Goal: Transaction & Acquisition: Purchase product/service

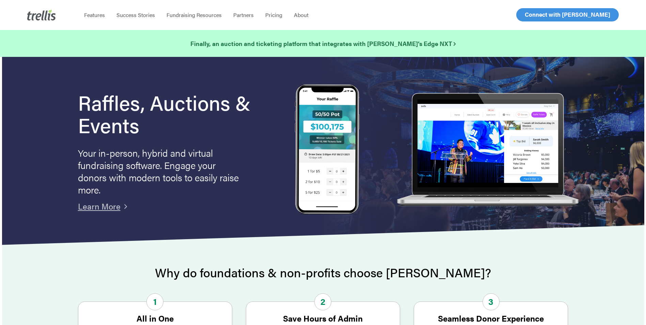
click at [532, 16] on span "Log In" at bounding box center [533, 15] width 16 height 8
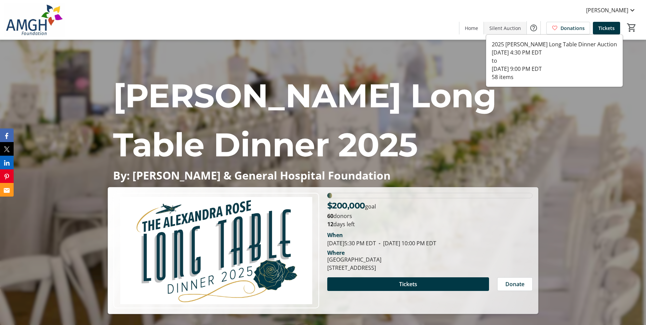
click at [501, 23] on span at bounding box center [505, 28] width 43 height 16
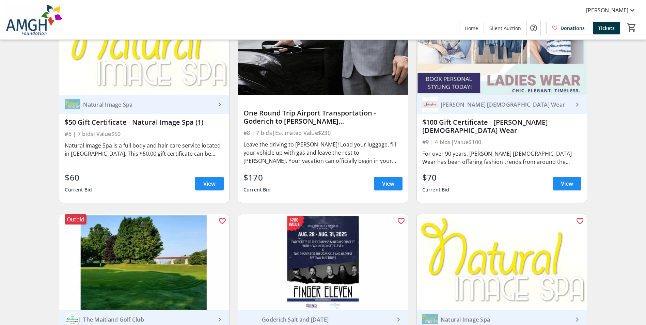
scroll to position [682, 0]
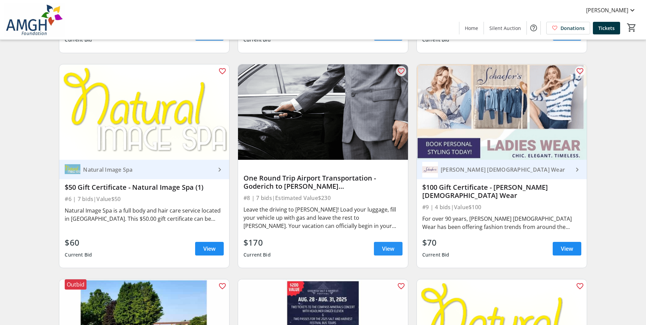
click at [394, 253] on span "View" at bounding box center [388, 249] width 12 height 8
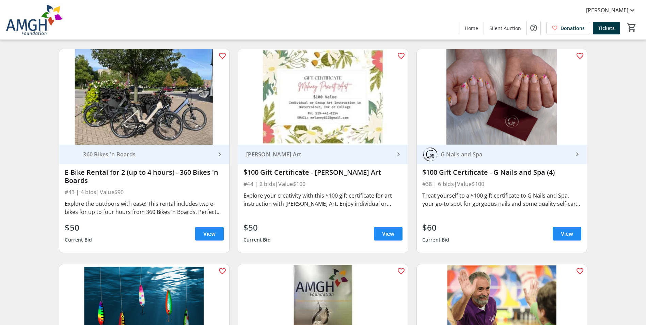
scroll to position [3067, 0]
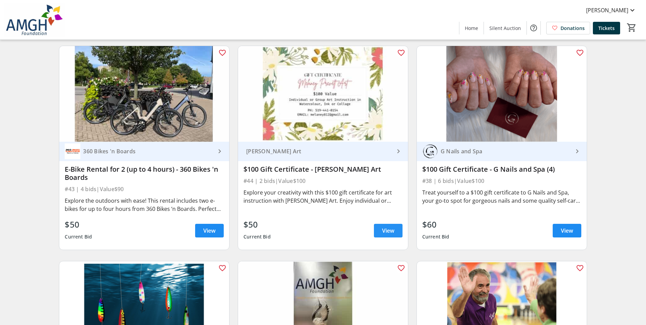
click at [386, 230] on span at bounding box center [388, 231] width 29 height 16
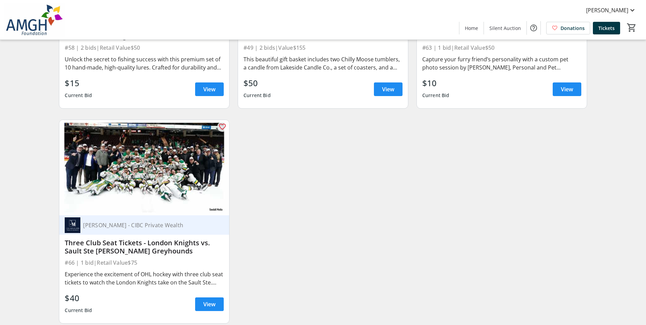
scroll to position [4068, 0]
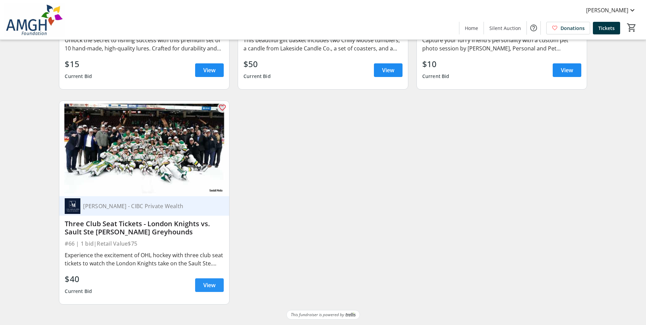
click at [214, 286] on span "View" at bounding box center [209, 285] width 12 height 8
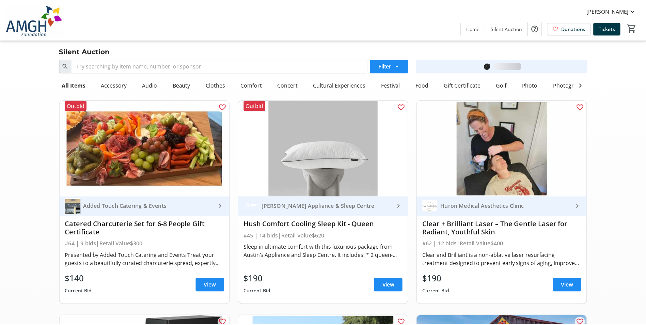
scroll to position [4068, 0]
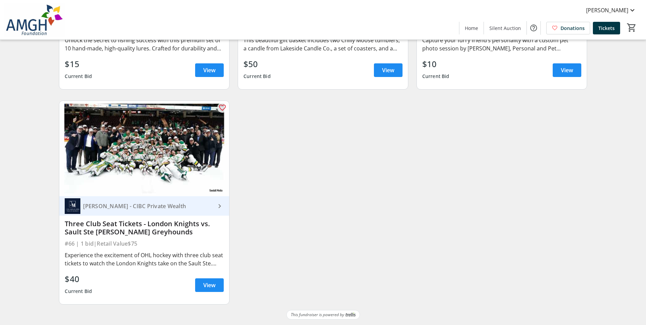
click at [212, 290] on span at bounding box center [209, 285] width 29 height 16
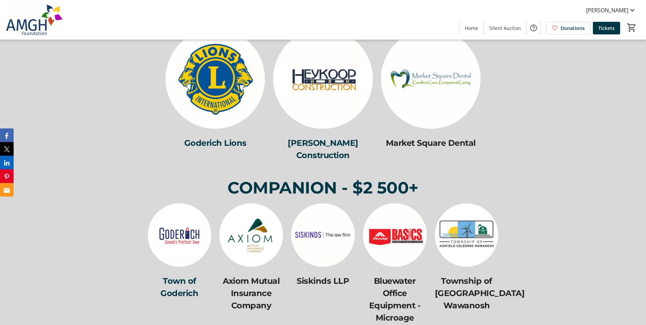
scroll to position [2624, 0]
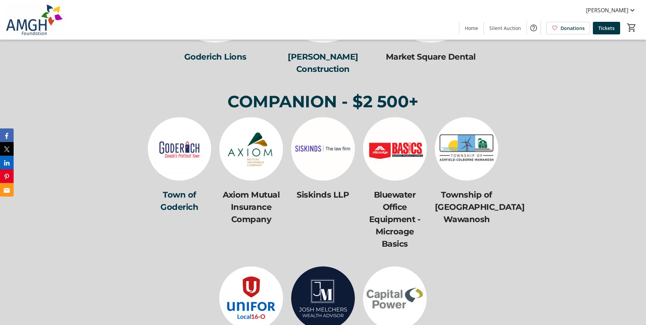
click at [325, 272] on img at bounding box center [323, 298] width 64 height 64
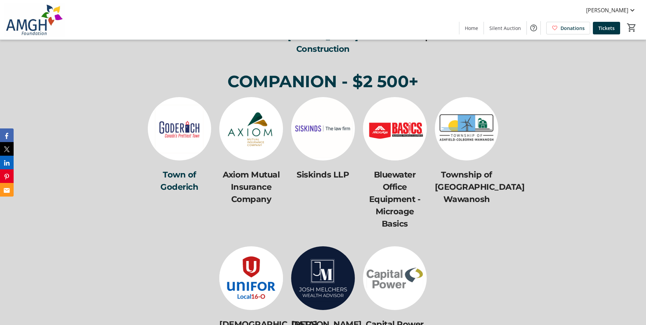
scroll to position [2627, 0]
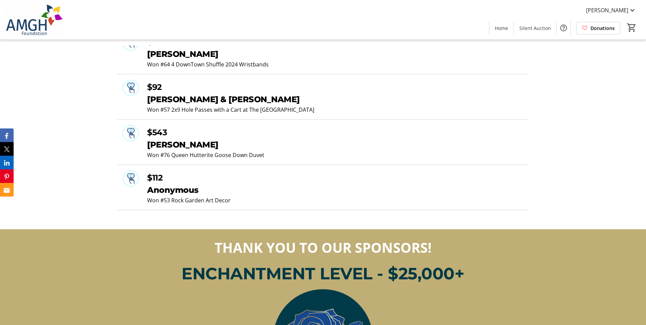
scroll to position [716, 0]
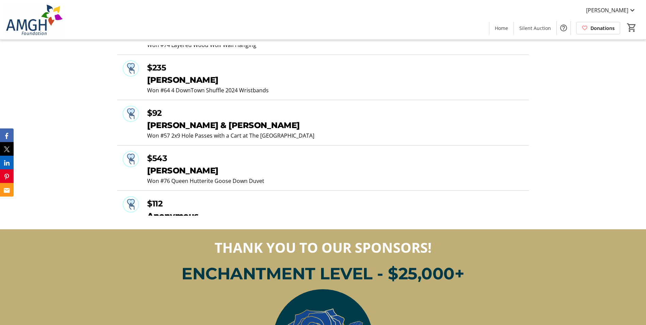
click at [215, 88] on div "Won #64 4 DownTown Shuffle 2024 Wristbands" at bounding box center [335, 90] width 377 height 8
click at [552, 32] on span at bounding box center [535, 28] width 43 height 16
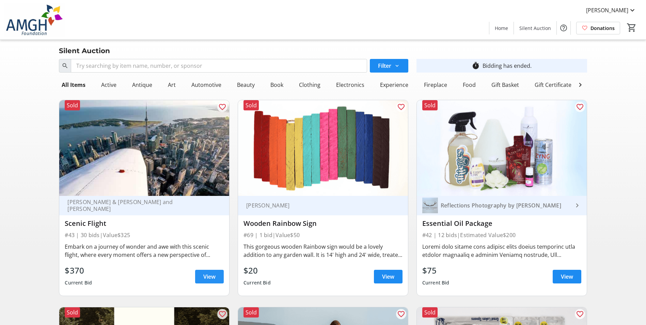
click at [210, 278] on span "View" at bounding box center [209, 277] width 12 height 8
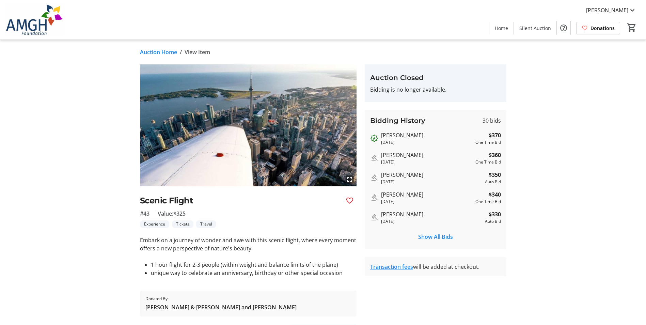
click at [429, 226] on div "Bidding History 30 bids Shawna Baxter 1 year ago $370 One Time Bid Jane Sager 1…" at bounding box center [436, 179] width 142 height 139
click at [426, 236] on span "Show All Bids" at bounding box center [435, 237] width 35 height 8
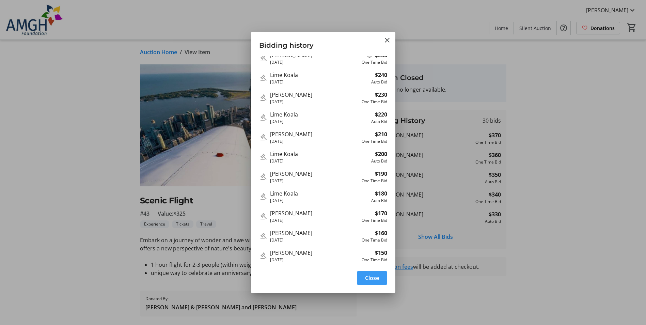
scroll to position [380, 0]
click at [376, 279] on span "Close" at bounding box center [372, 278] width 14 height 8
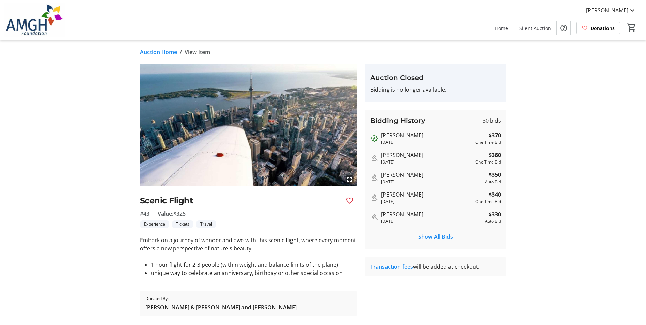
drag, startPoint x: 274, startPoint y: 170, endPoint x: 278, endPoint y: 165, distance: 6.5
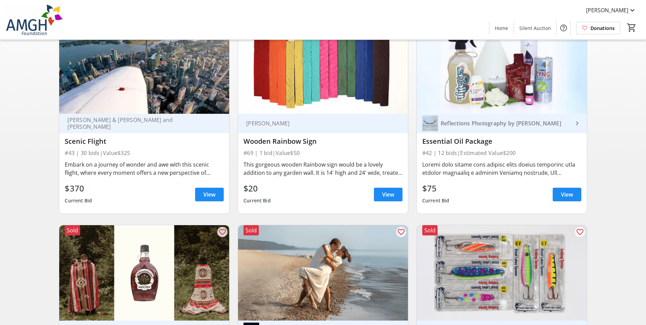
scroll to position [136, 0]
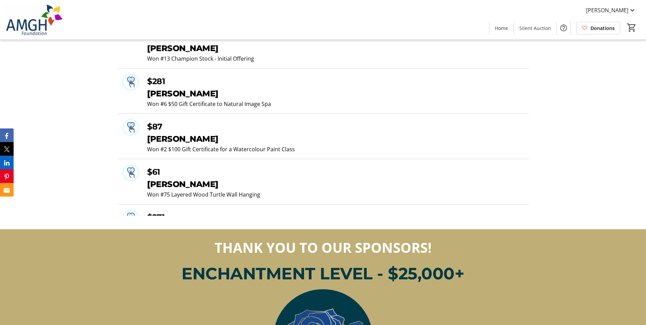
scroll to position [34, 0]
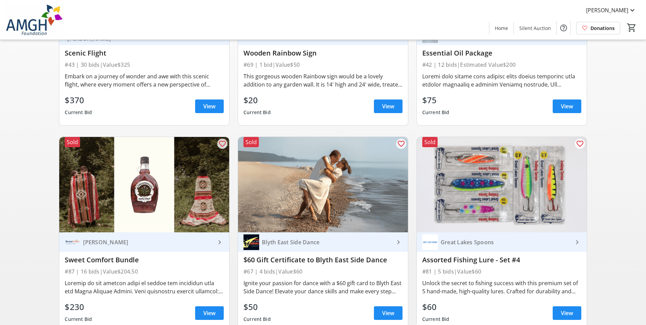
scroll to position [341, 0]
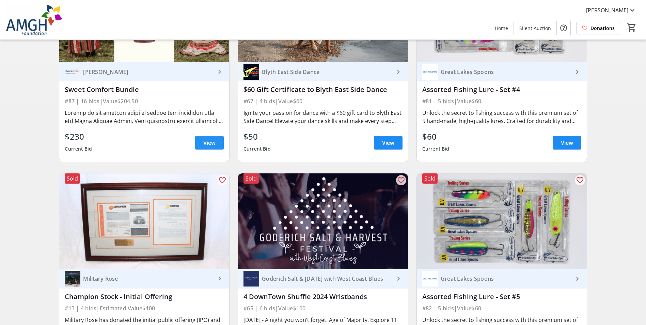
click at [204, 145] on span "View" at bounding box center [209, 143] width 12 height 8
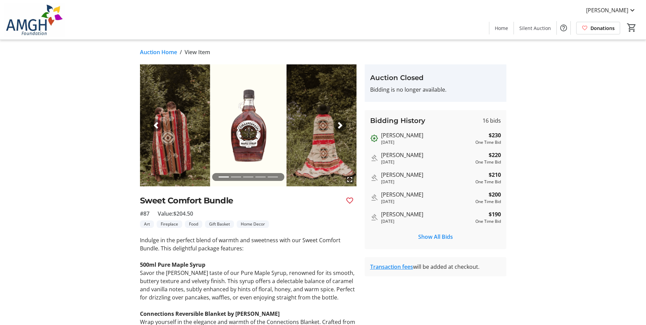
click at [348, 128] on img at bounding box center [248, 125] width 217 height 122
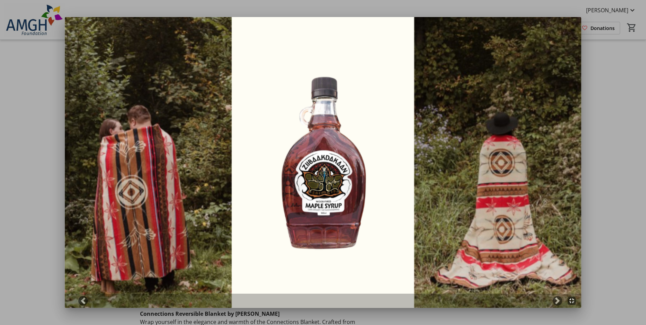
click at [594, 123] on div at bounding box center [323, 162] width 646 height 325
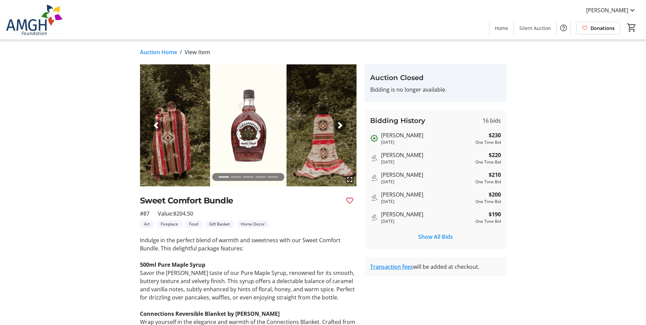
click at [335, 122] on div "Next" at bounding box center [340, 125] width 12 height 12
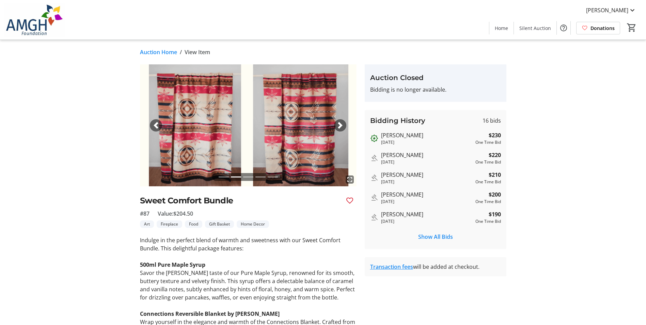
click at [336, 123] on div "Next" at bounding box center [340, 125] width 12 height 12
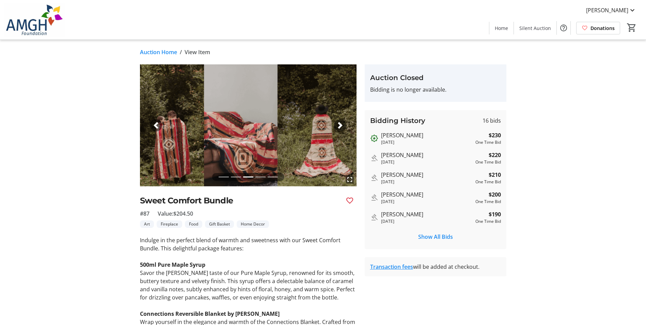
click at [336, 123] on div "Next" at bounding box center [340, 125] width 12 height 12
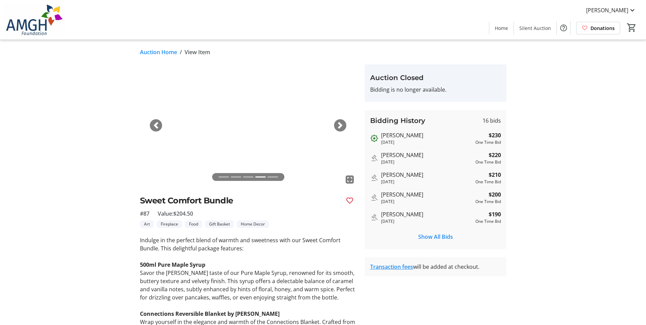
click at [336, 123] on div "Next" at bounding box center [340, 125] width 12 height 12
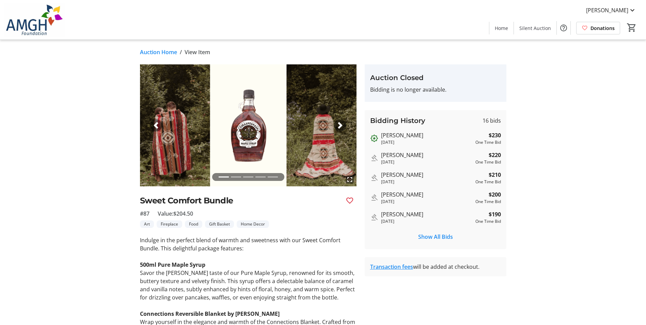
click at [336, 123] on div "Next" at bounding box center [340, 125] width 12 height 12
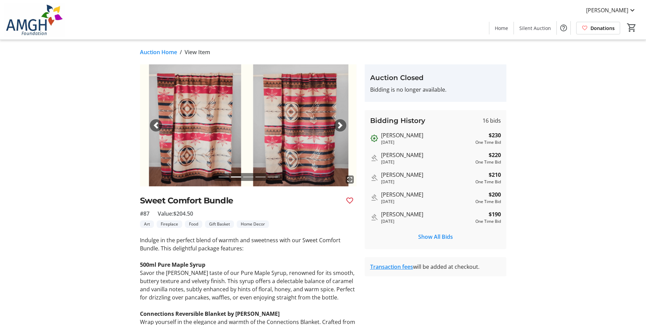
click at [346, 126] on div "Next" at bounding box center [340, 125] width 12 height 12
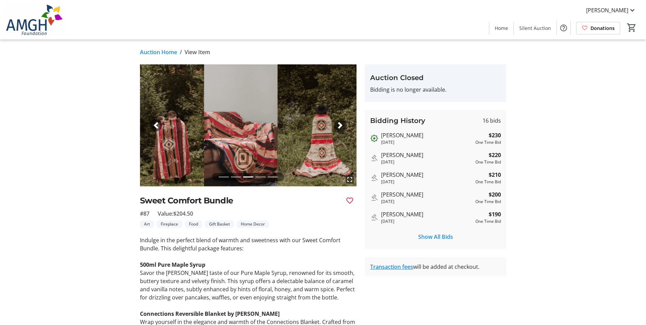
click at [343, 126] on span "button" at bounding box center [340, 125] width 7 height 7
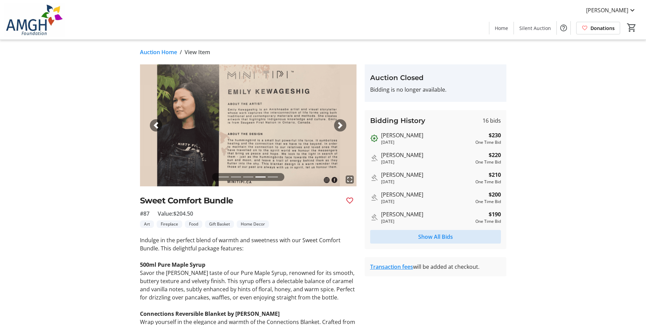
click at [418, 233] on span "Show All Bids" at bounding box center [435, 237] width 35 height 8
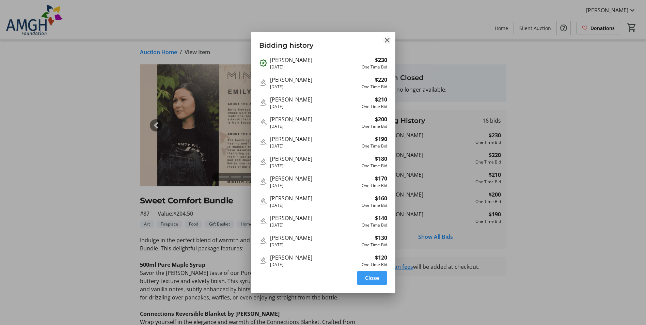
click at [387, 43] on mat-icon "Close" at bounding box center [387, 40] width 8 height 8
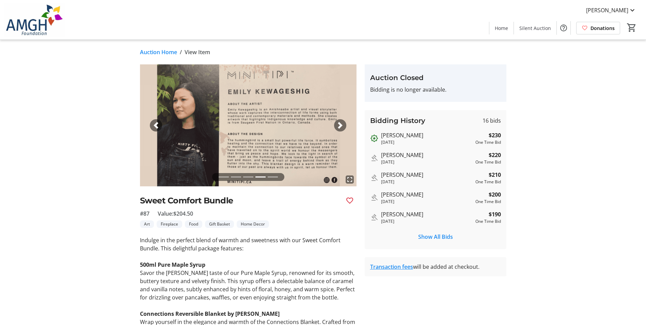
click at [342, 130] on div "Next" at bounding box center [340, 125] width 12 height 12
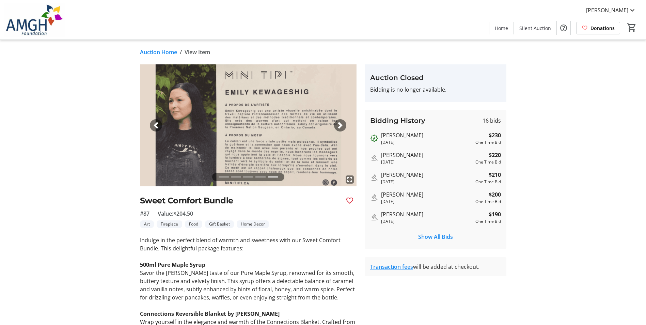
click at [341, 125] on span "button" at bounding box center [340, 125] width 7 height 7
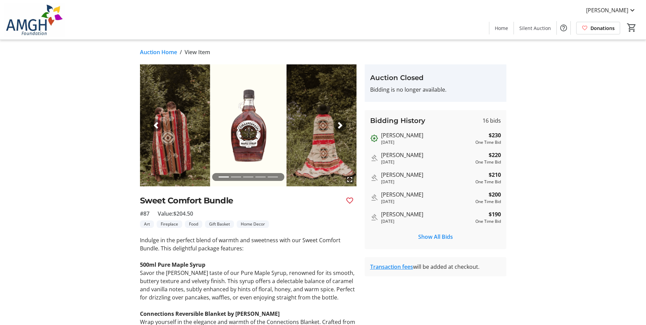
click at [341, 125] on span "button" at bounding box center [340, 125] width 7 height 7
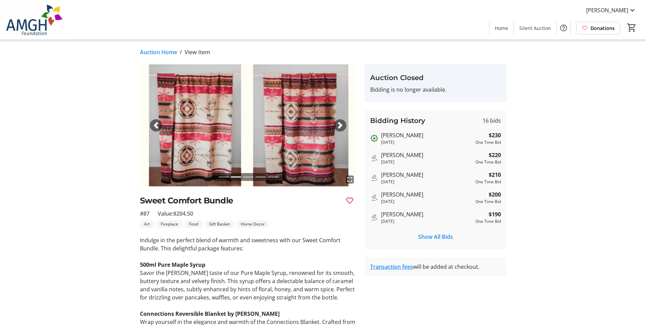
click at [194, 123] on img at bounding box center [248, 125] width 217 height 122
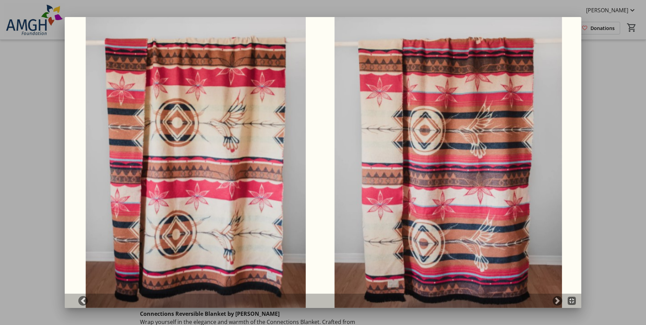
click at [628, 97] on div at bounding box center [323, 162] width 646 height 325
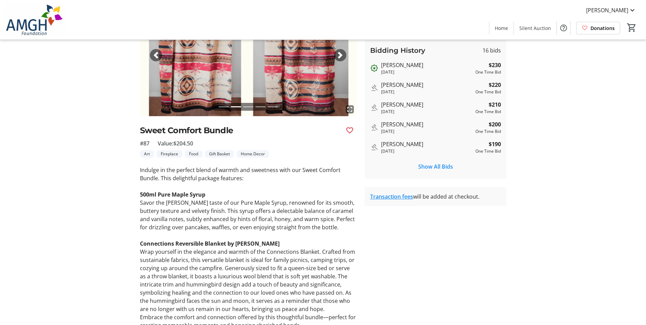
scroll to position [135, 0]
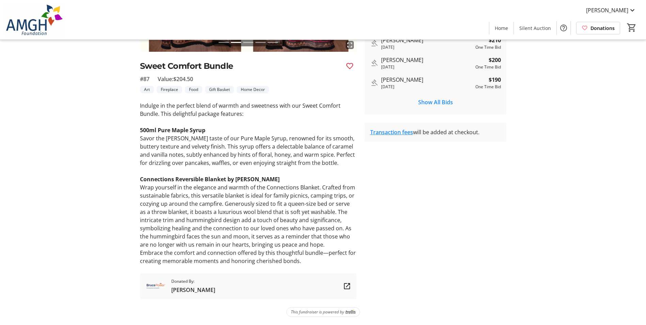
click at [210, 286] on tr-auction-item-sponsor-ui "Donated By: Bruce Power" at bounding box center [248, 286] width 217 height 26
click at [527, 25] on span "Silent Auction" at bounding box center [536, 28] width 32 height 7
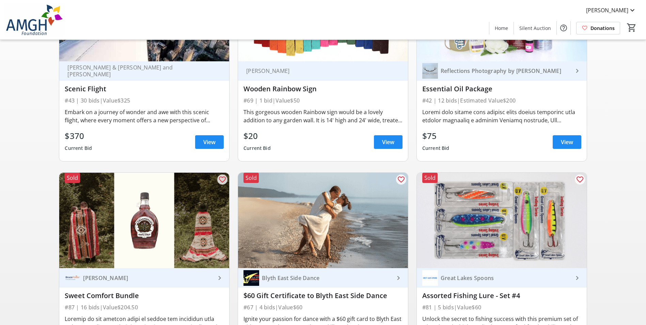
scroll to position [341, 0]
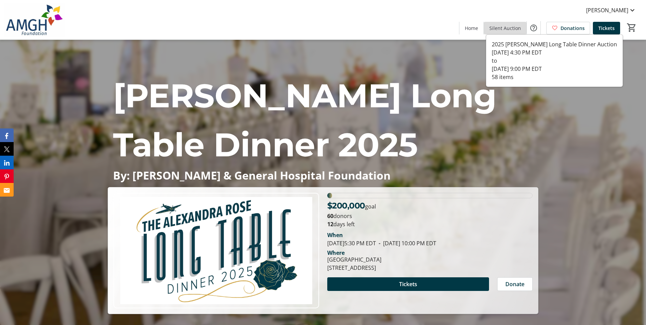
click at [514, 24] on span at bounding box center [505, 28] width 43 height 16
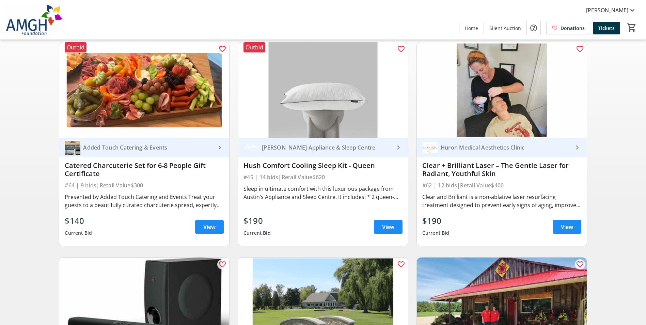
scroll to position [68, 0]
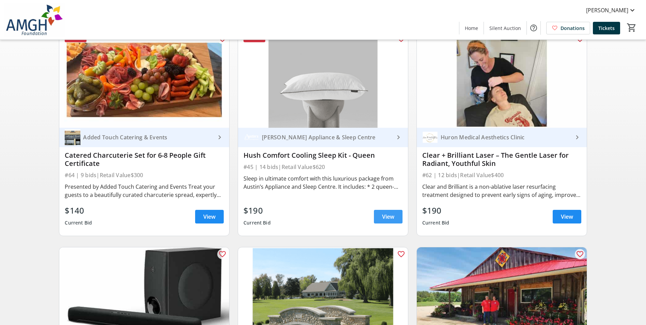
click at [379, 217] on span at bounding box center [388, 217] width 29 height 16
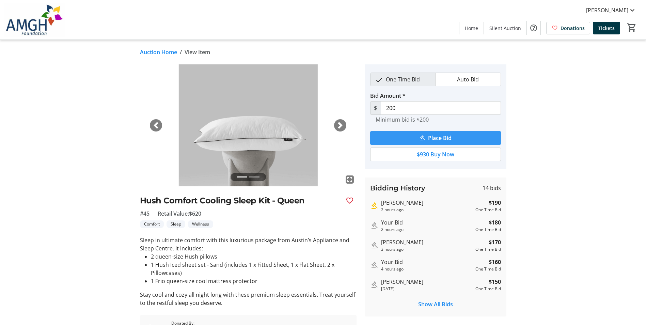
click at [430, 136] on span "Place Bid" at bounding box center [440, 138] width 24 height 8
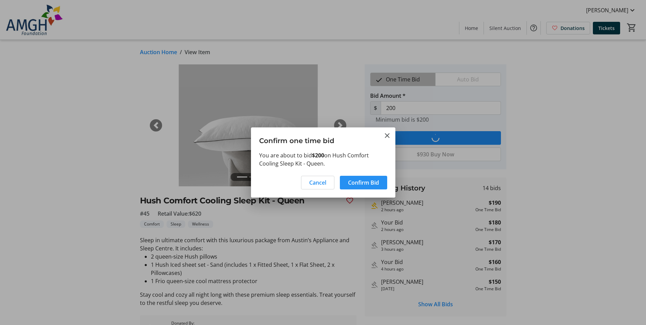
click at [377, 180] on span "Confirm Bid" at bounding box center [363, 183] width 31 height 8
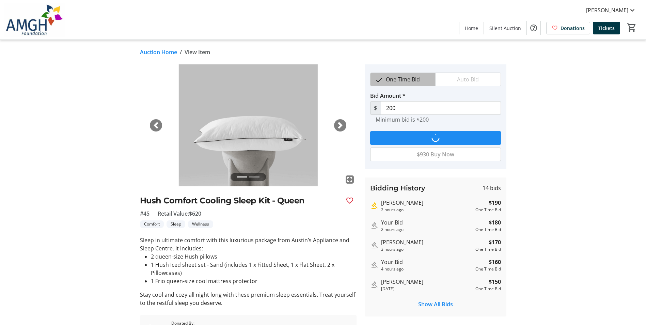
type input "210"
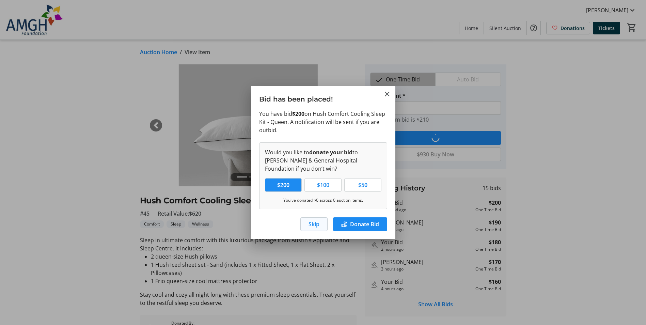
click at [315, 221] on span "Skip" at bounding box center [314, 224] width 11 height 8
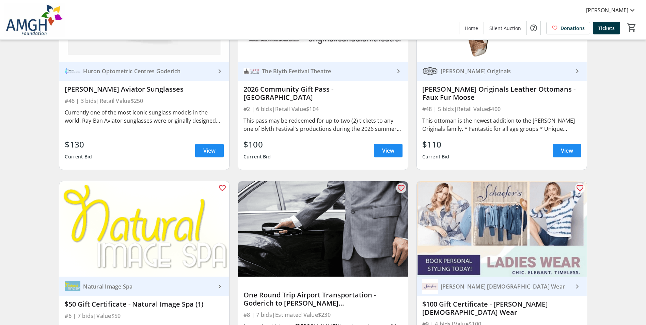
scroll to position [579, 0]
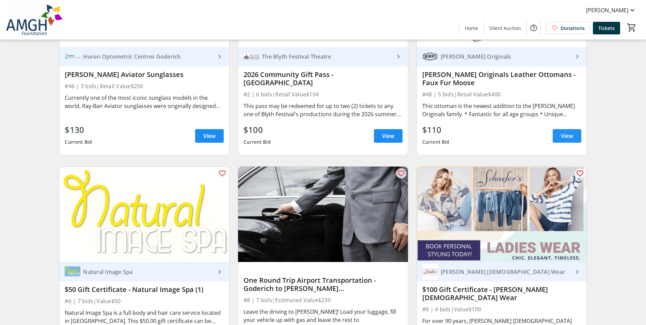
click at [570, 139] on span "View" at bounding box center [567, 136] width 12 height 8
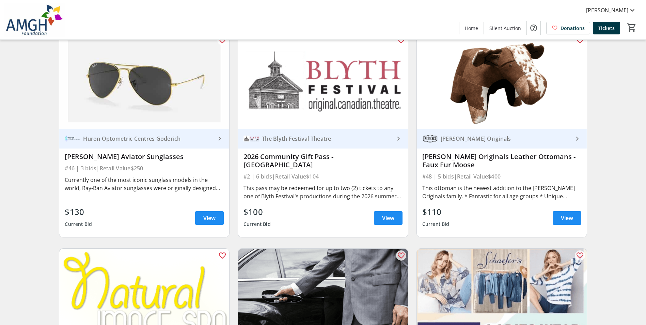
scroll to position [477, 0]
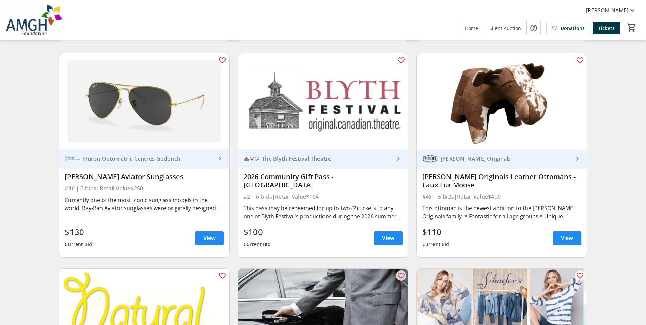
click at [570, 242] on span "View" at bounding box center [567, 238] width 12 height 8
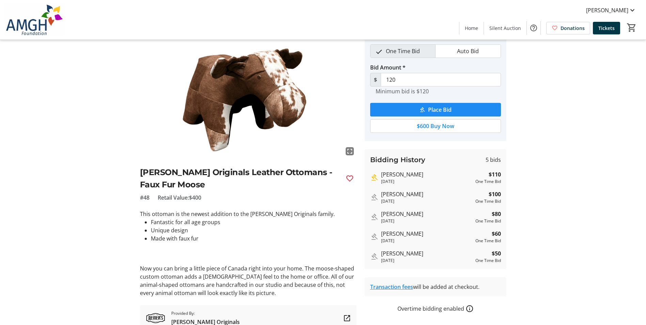
scroll to position [60, 0]
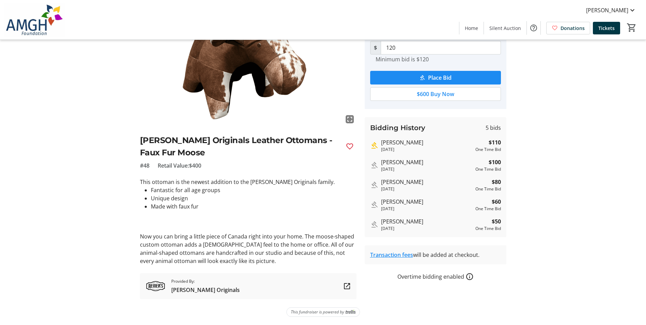
scroll to position [477, 0]
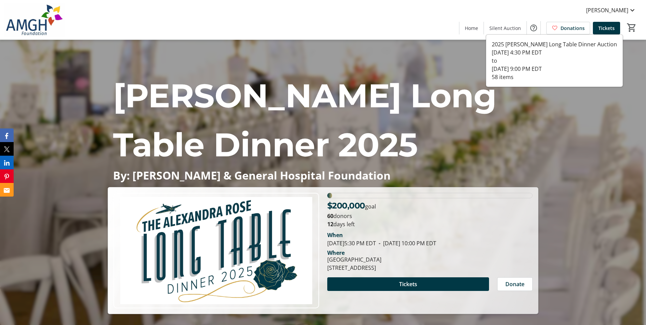
drag, startPoint x: 507, startPoint y: 31, endPoint x: 517, endPoint y: 37, distance: 11.8
click at [507, 31] on span "Silent Auction" at bounding box center [506, 28] width 32 height 7
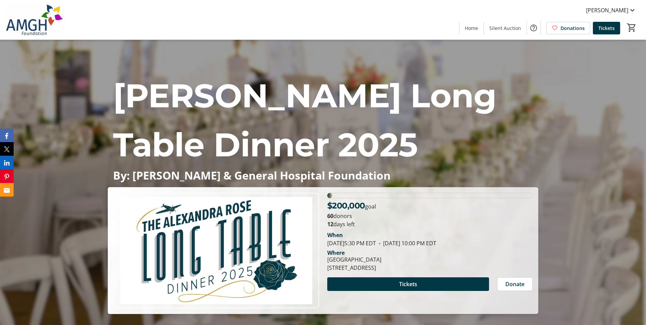
scroll to position [2627, 0]
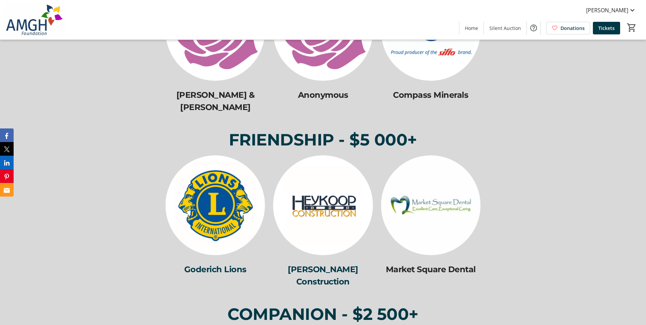
scroll to position [2419, 0]
